Goal: Information Seeking & Learning: Learn about a topic

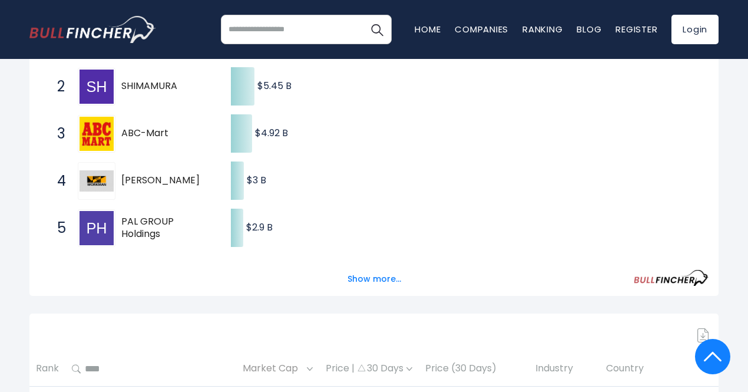
scroll to position [295, 0]
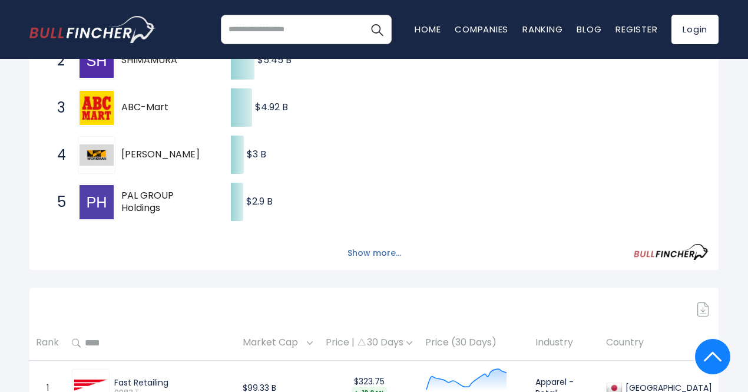
click at [388, 256] on button "Show more..." at bounding box center [375, 252] width 68 height 19
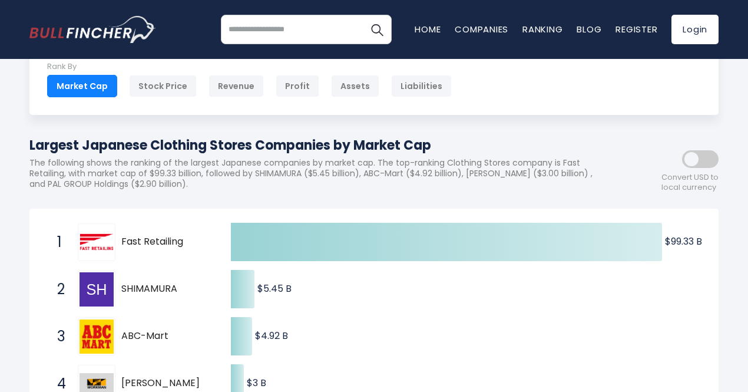
scroll to position [59, 0]
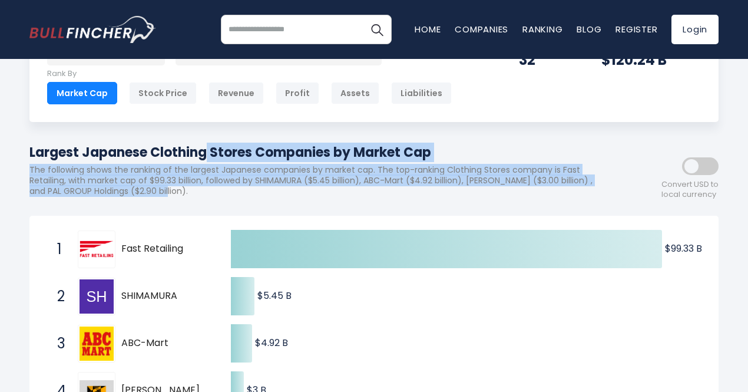
drag, startPoint x: 387, startPoint y: 195, endPoint x: 15, endPoint y: 150, distance: 374.5
copy div "Largest Japanese Clothing Stores Companies by Market Cap The following shows th…"
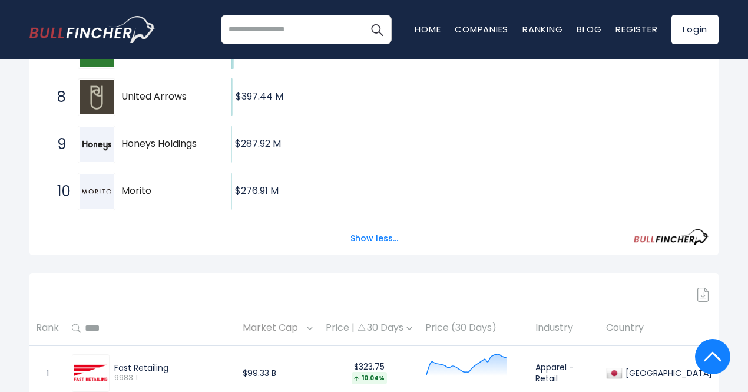
scroll to position [597, 0]
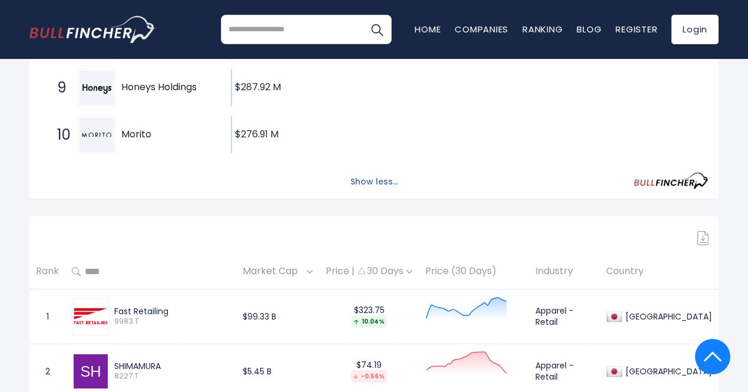
click at [379, 186] on button "Show less..." at bounding box center [374, 181] width 62 height 19
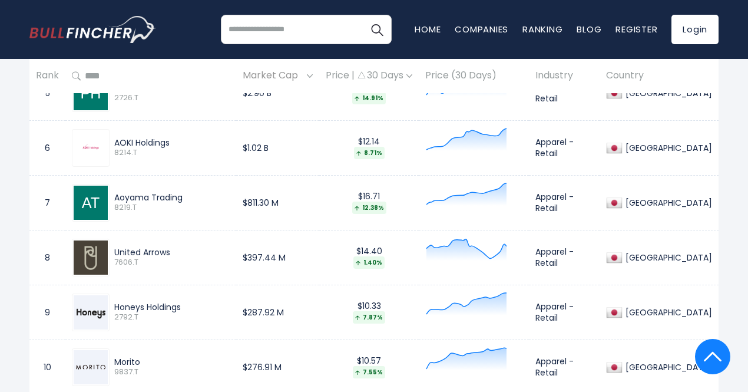
scroll to position [833, 0]
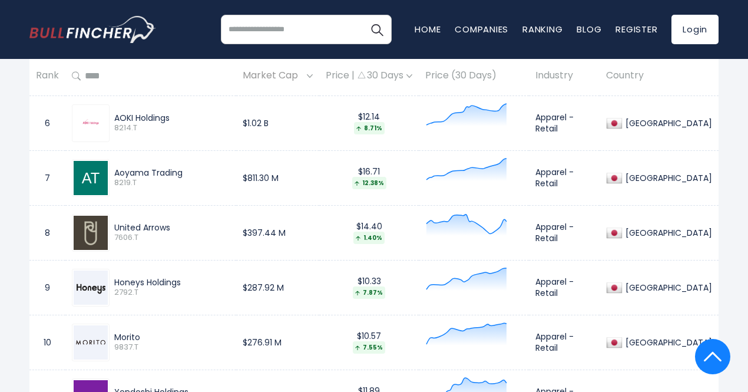
click at [233, 260] on td "United Arrows 7606.T" at bounding box center [150, 232] width 171 height 55
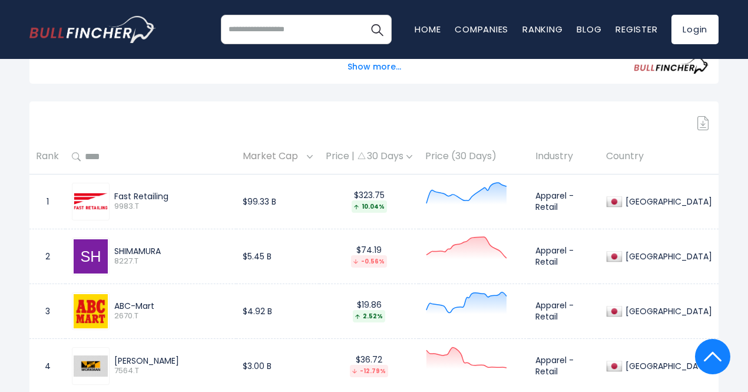
scroll to position [459, 0]
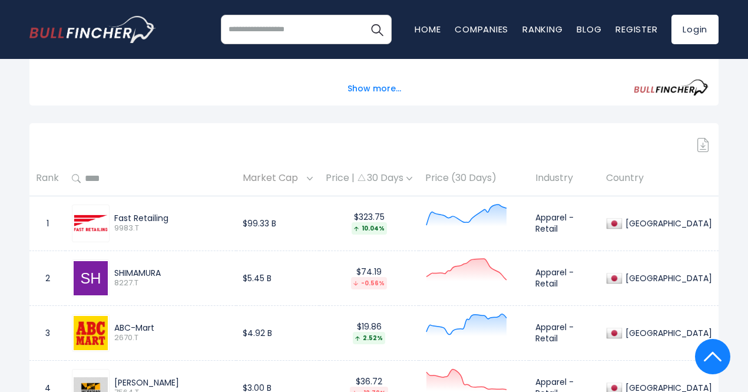
click at [600, 279] on td "Apparel - Retail" at bounding box center [564, 277] width 71 height 55
click at [582, 283] on td "Apparel - Retail" at bounding box center [564, 277] width 71 height 55
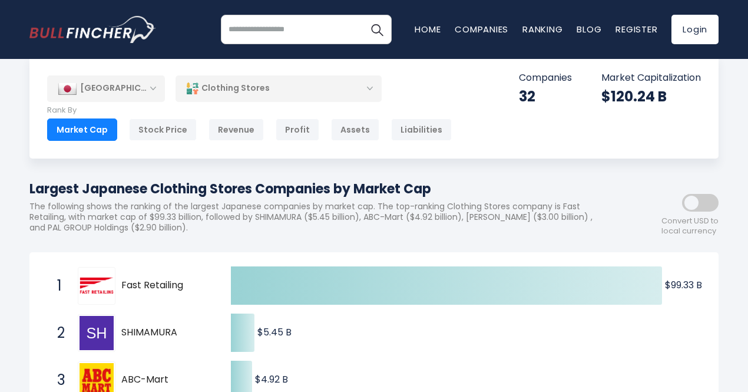
scroll to position [0, 0]
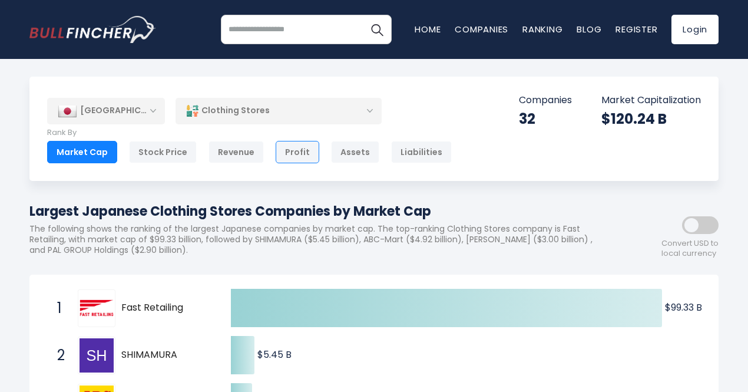
click at [300, 153] on div "Profit" at bounding box center [298, 152] width 44 height 22
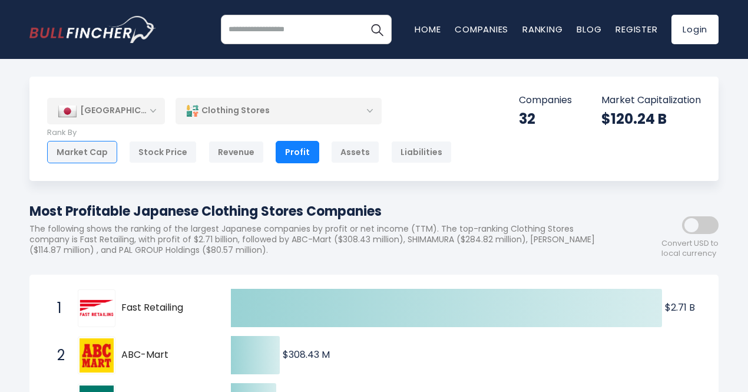
click at [90, 154] on div "Market Cap" at bounding box center [82, 152] width 70 height 22
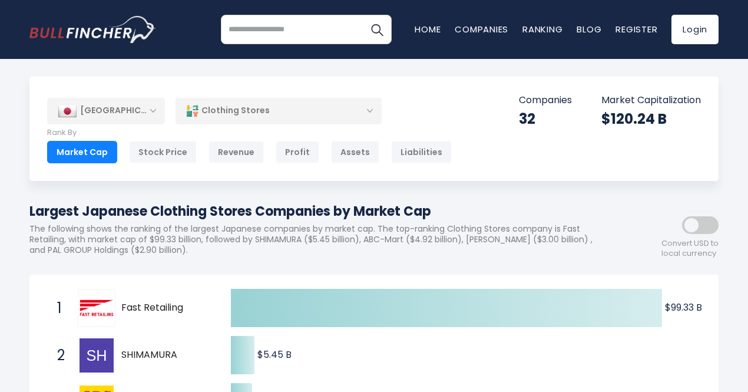
click at [454, 69] on body "Home Companies Ranking Blog Register Login Home" at bounding box center [374, 196] width 748 height 392
click at [282, 105] on div "Clothing Stores" at bounding box center [279, 110] width 206 height 27
